Goal: Navigation & Orientation: Find specific page/section

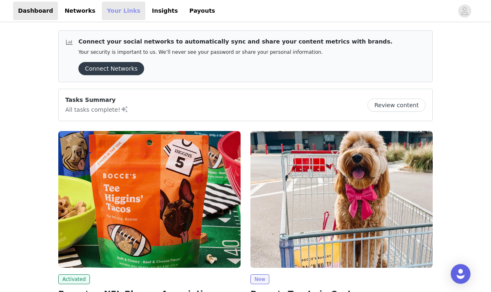
click at [110, 10] on link "Your Links" at bounding box center [124, 11] width 44 height 18
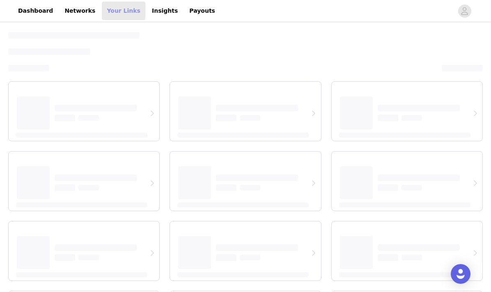
select select "12"
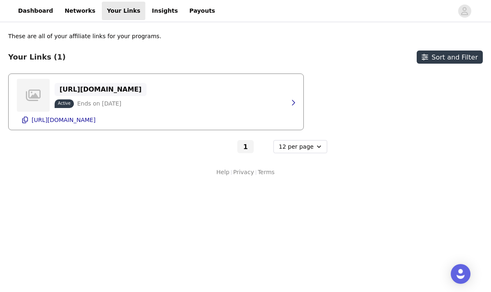
click at [115, 87] on p "[URL][DOMAIN_NAME]" at bounding box center [101, 89] width 82 height 8
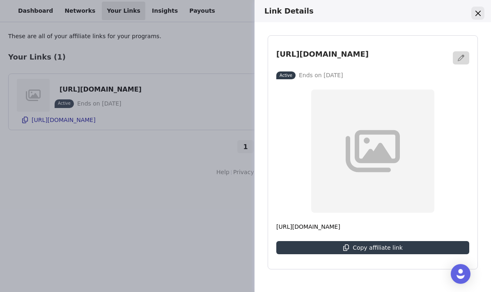
click at [475, 12] on icon "Close" at bounding box center [477, 13] width 5 height 5
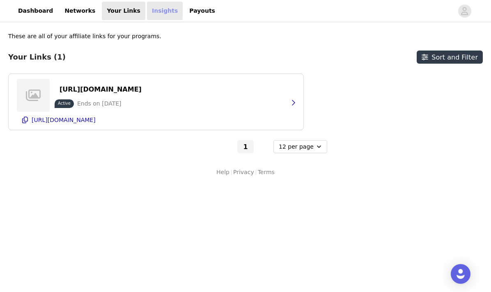
click at [148, 12] on link "Insights" at bounding box center [165, 11] width 36 height 18
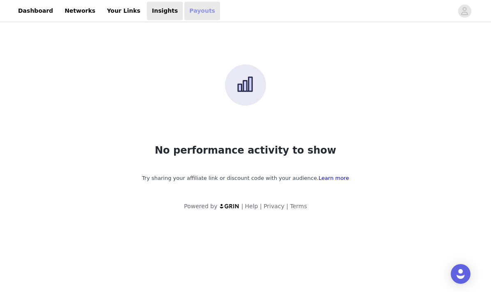
click at [184, 14] on link "Payouts" at bounding box center [202, 11] width 36 height 18
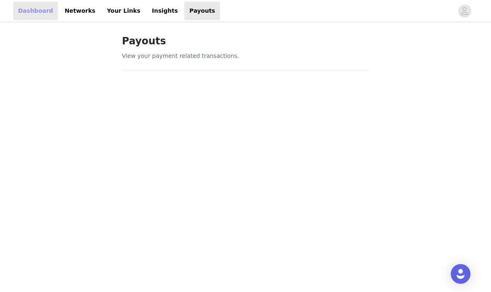
click at [41, 9] on link "Dashboard" at bounding box center [35, 11] width 45 height 18
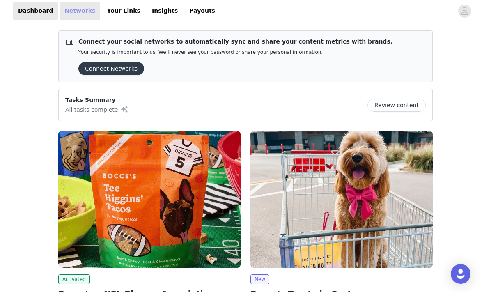
click at [76, 10] on link "Networks" at bounding box center [80, 11] width 41 height 18
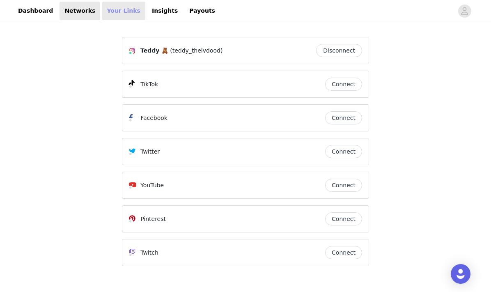
click at [117, 13] on link "Your Links" at bounding box center [124, 11] width 44 height 18
select select "12"
